Goal: Task Accomplishment & Management: Manage account settings

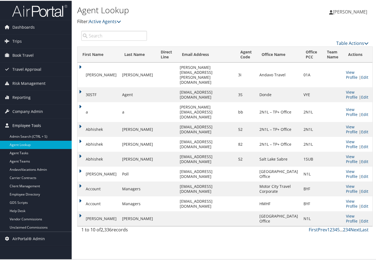
click at [35, 121] on span "Employee Tools" at bounding box center [26, 125] width 29 height 14
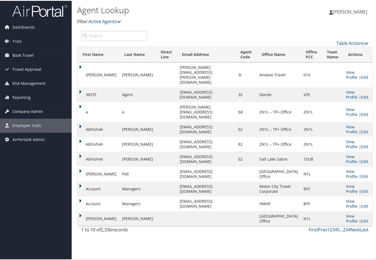
click at [33, 106] on span "Company Admin" at bounding box center [27, 111] width 31 height 14
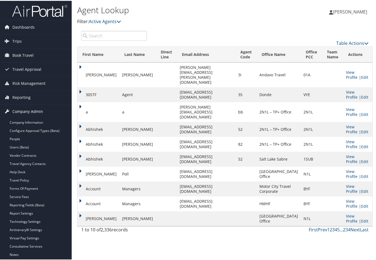
click at [35, 117] on span "Company Admin" at bounding box center [27, 111] width 31 height 14
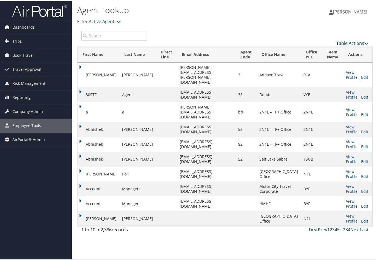
click at [35, 117] on span "Company Admin" at bounding box center [27, 111] width 31 height 14
click at [37, 111] on span "Company Admin" at bounding box center [27, 111] width 31 height 14
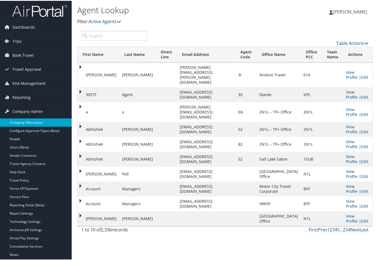
click at [36, 118] on link "Company Information" at bounding box center [36, 122] width 72 height 8
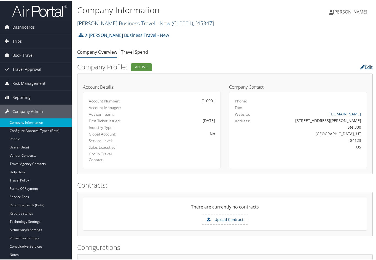
click at [113, 20] on link "Christopherson Business Travel - New ( C10001 ) , [ 45347 ]" at bounding box center [145, 22] width 137 height 7
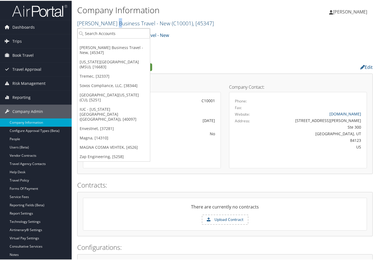
click at [113, 20] on link "Christopherson Business Travel - New ( C10001 ) , [ 45347 ]" at bounding box center [145, 22] width 137 height 7
click at [110, 31] on input "search" at bounding box center [114, 33] width 73 height 10
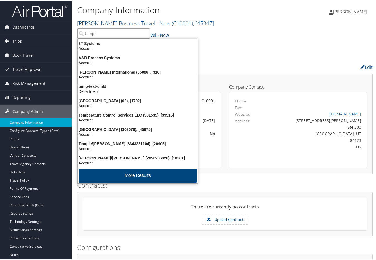
type input "temple"
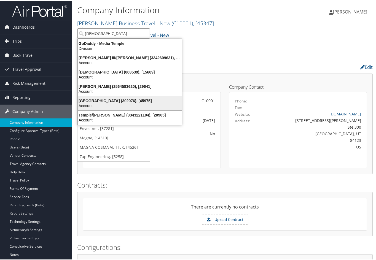
click at [94, 102] on div "Temple University (302076), [45975]" at bounding box center [129, 100] width 111 height 5
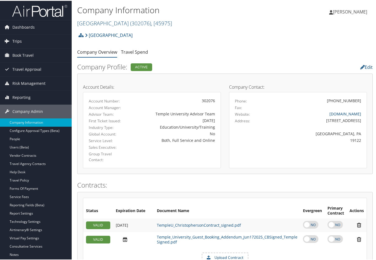
click at [25, 41] on link "Trips" at bounding box center [36, 41] width 72 height 14
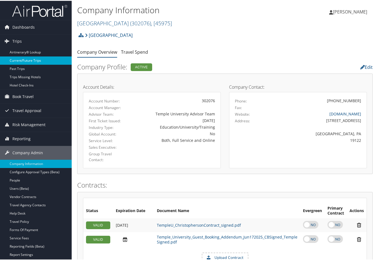
click at [26, 58] on link "Current/Future Trips" at bounding box center [36, 60] width 72 height 8
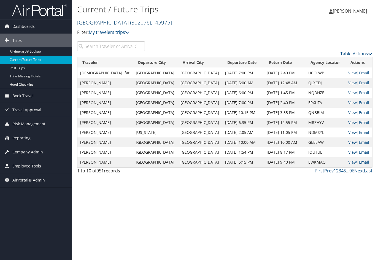
click at [113, 20] on link "[GEOGRAPHIC_DATA] ( 302076 ) , [ 45975 ]" at bounding box center [124, 22] width 95 height 7
click at [113, 20] on link "Temple University ( 302076 ) , [ 45975 ]" at bounding box center [124, 22] width 95 height 7
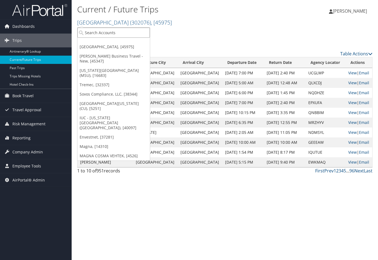
click at [107, 34] on input "search" at bounding box center [114, 33] width 73 height 10
click at [199, 33] on p "Filter: My travelers trips" at bounding box center [175, 32] width 197 height 7
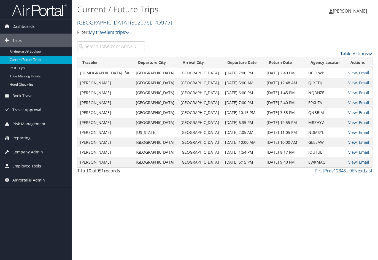
click at [115, 23] on link "Temple University ( 302076 ) , [ 45975 ]" at bounding box center [124, 22] width 95 height 7
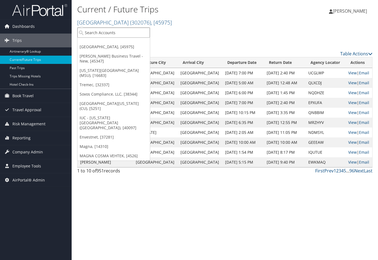
click at [114, 28] on input "search" at bounding box center [114, 33] width 73 height 10
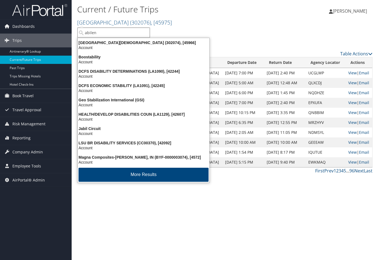
type input "abilene"
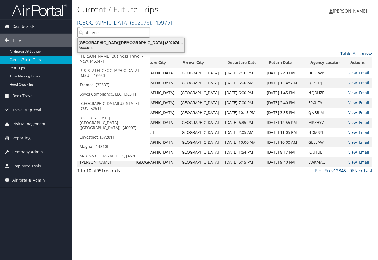
click at [117, 40] on div "Abilene Christian University (302074), [45966] Account" at bounding box center [131, 45] width 105 height 13
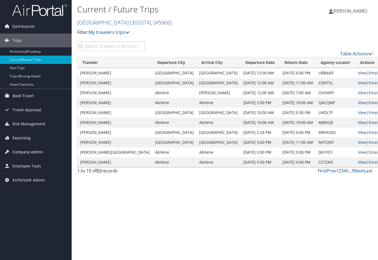
click at [35, 150] on span "Company Admin" at bounding box center [27, 152] width 31 height 14
click at [28, 155] on span "Company Admin" at bounding box center [27, 152] width 31 height 14
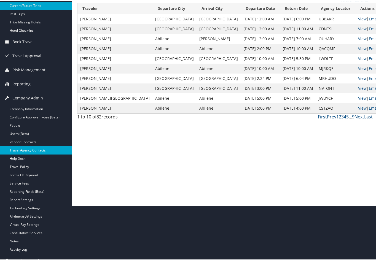
scroll to position [55, 0]
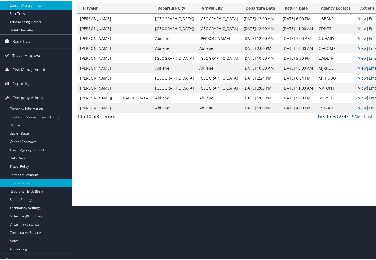
click at [32, 184] on link "Service Fees" at bounding box center [36, 182] width 72 height 8
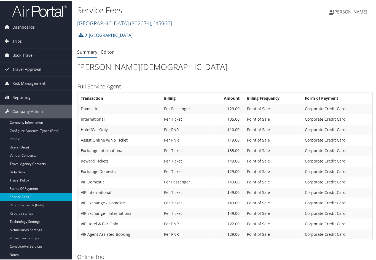
click at [138, 21] on link "[GEOGRAPHIC_DATA][DEMOGRAPHIC_DATA] ( 302074 ) , [ 45966 ]" at bounding box center [124, 22] width 95 height 7
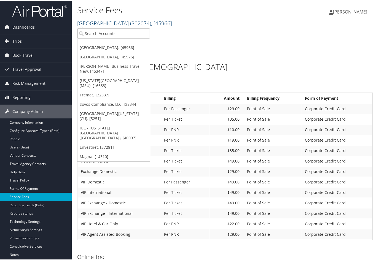
click at [138, 21] on link "[GEOGRAPHIC_DATA][DEMOGRAPHIC_DATA] ( 302074 ) , [ 45966 ]" at bounding box center [124, 22] width 95 height 7
click at [113, 31] on input "search" at bounding box center [114, 33] width 73 height 10
type input "colgate"
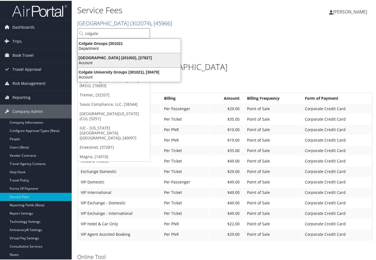
click at [103, 57] on div "Colgate University (201002), [27827]" at bounding box center [129, 57] width 110 height 5
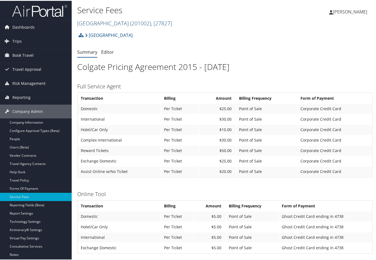
click at [151, 19] on span ", [ 27827 ]" at bounding box center [161, 22] width 21 height 7
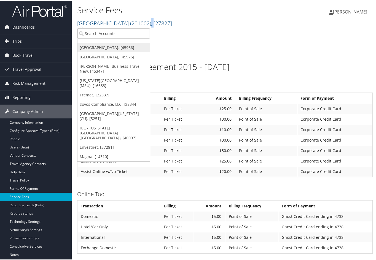
click at [119, 45] on link "[GEOGRAPHIC_DATA], [45966]" at bounding box center [114, 46] width 73 height 9
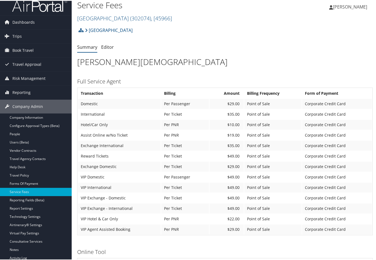
scroll to position [4, 0]
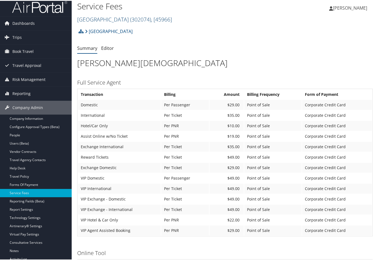
click at [151, 17] on span "( 302074 )" at bounding box center [140, 18] width 21 height 7
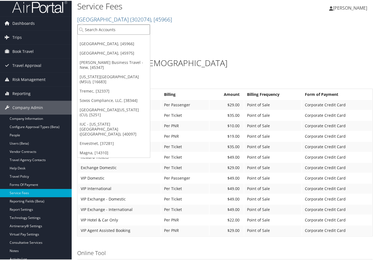
click at [130, 26] on input "search" at bounding box center [114, 29] width 73 height 10
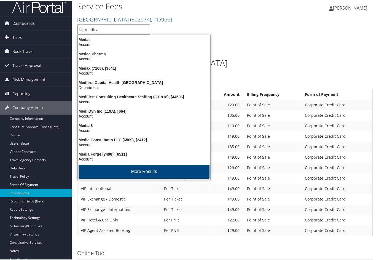
type input "medical"
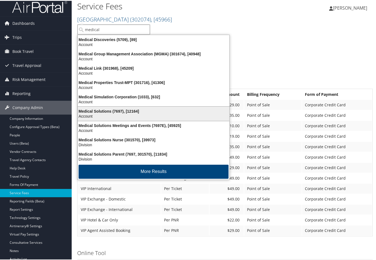
click at [110, 109] on div "Medical Solutions (7697), [12164]" at bounding box center [153, 110] width 158 height 5
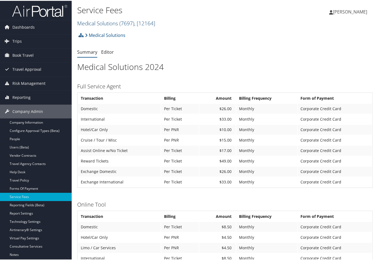
click at [113, 19] on link "Medical Solutions ( 7697 ) , [ 12164 ]" at bounding box center [116, 22] width 78 height 7
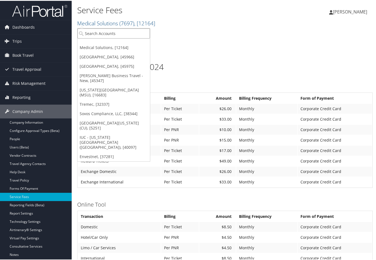
click at [108, 33] on input "search" at bounding box center [114, 33] width 73 height 10
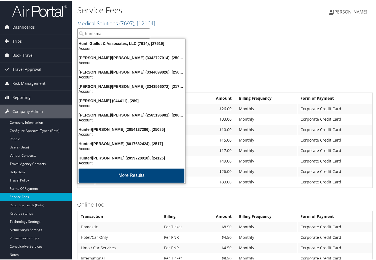
type input "huntsman"
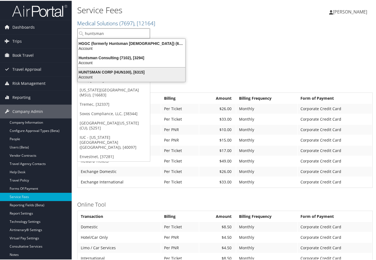
click at [116, 75] on div "Account" at bounding box center [131, 76] width 114 height 5
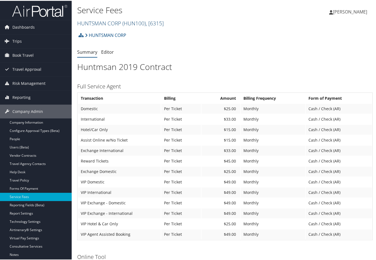
click at [140, 23] on span "( HUN100 )" at bounding box center [133, 22] width 23 height 7
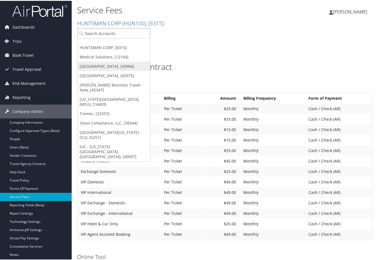
click at [114, 67] on link "[GEOGRAPHIC_DATA], [45966]" at bounding box center [114, 65] width 73 height 9
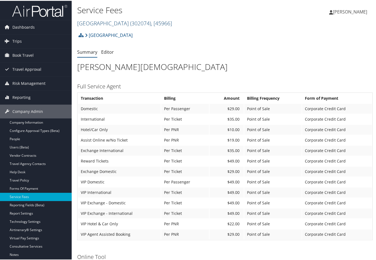
click at [121, 21] on link "Abilene Christian University ( 302074 ) , [ 45966 ]" at bounding box center [124, 22] width 95 height 7
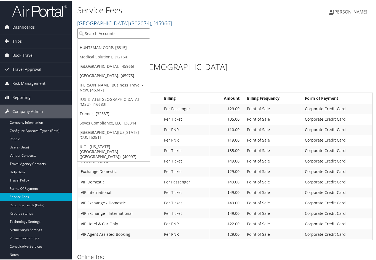
click at [112, 32] on input "search" at bounding box center [114, 33] width 73 height 10
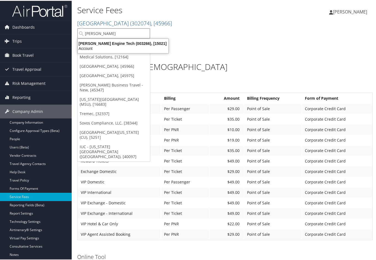
type input "hartzel"
click at [110, 44] on div "Hartzell Engine Tech (003266), [15021]" at bounding box center [122, 42] width 97 height 5
click at [110, 44] on div "Abilene Christian University Account Structure Abilene Christian University (30…" at bounding box center [225, 254] width 296 height 450
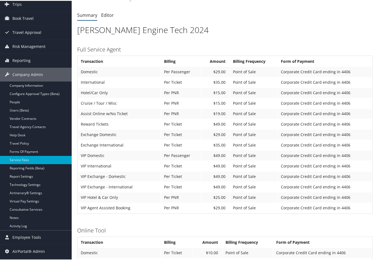
scroll to position [28, 0]
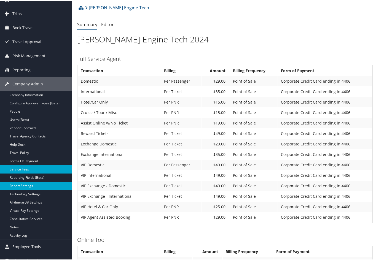
click at [15, 185] on link "Report Settings" at bounding box center [36, 185] width 72 height 8
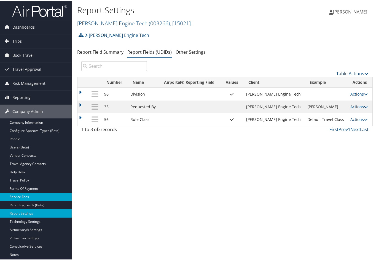
click at [13, 195] on link "Service Fees" at bounding box center [36, 196] width 72 height 8
